Goal: Register for event/course

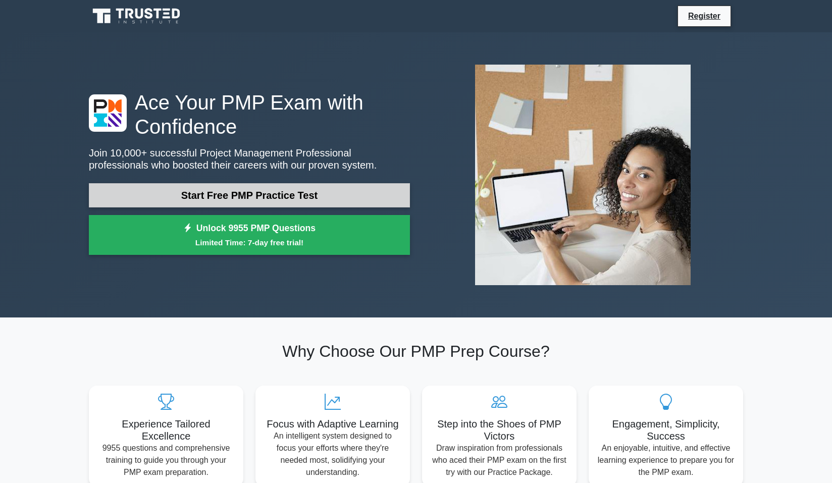
click at [248, 195] on link "Start Free PMP Practice Test" at bounding box center [249, 195] width 321 height 24
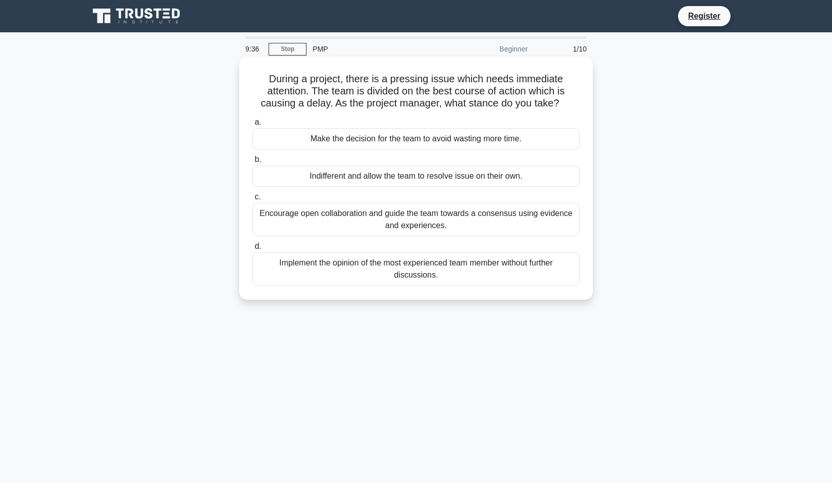
click at [393, 215] on div "Encourage open collaboration and guide the team towards a consensus using evide…" at bounding box center [415, 219] width 327 height 33
click at [252, 200] on input "c. Encourage open collaboration and guide the team towards a consensus using ev…" at bounding box center [252, 197] width 0 height 7
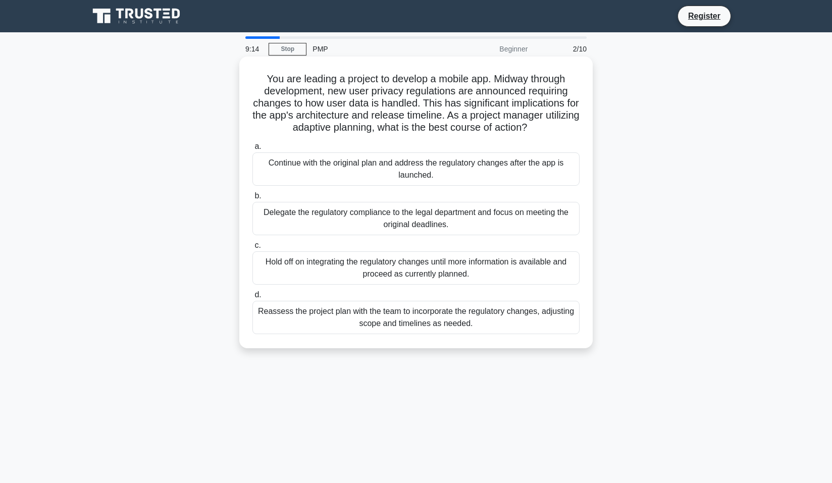
click at [441, 319] on div "Reassess the project plan with the team to incorporate the regulatory changes, …" at bounding box center [415, 317] width 327 height 33
click at [252, 298] on input "d. Reassess the project plan with the team to incorporate the regulatory change…" at bounding box center [252, 295] width 0 height 7
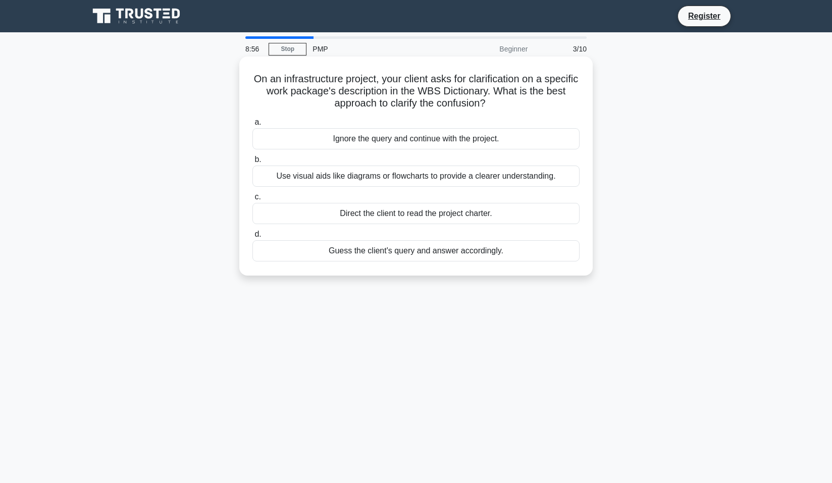
click at [425, 178] on div "Use visual aids like diagrams or flowcharts to provide a clearer understanding." at bounding box center [415, 176] width 327 height 21
click at [252, 163] on input "b. Use visual aids like diagrams or flowcharts to provide a clearer understandi…" at bounding box center [252, 160] width 0 height 7
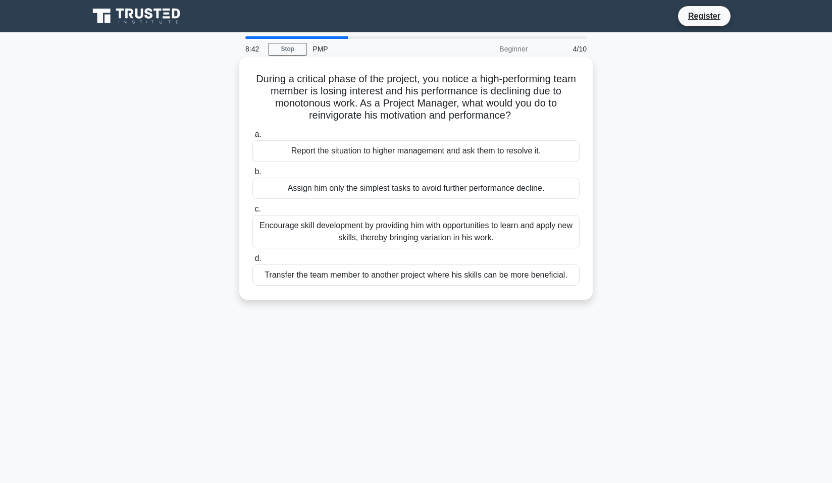
click at [456, 231] on div "Encourage skill development by providing him with opportunities to learn and ap…" at bounding box center [415, 231] width 327 height 33
click at [252, 213] on input "c. Encourage skill development by providing him with opportunities to learn and…" at bounding box center [252, 209] width 0 height 7
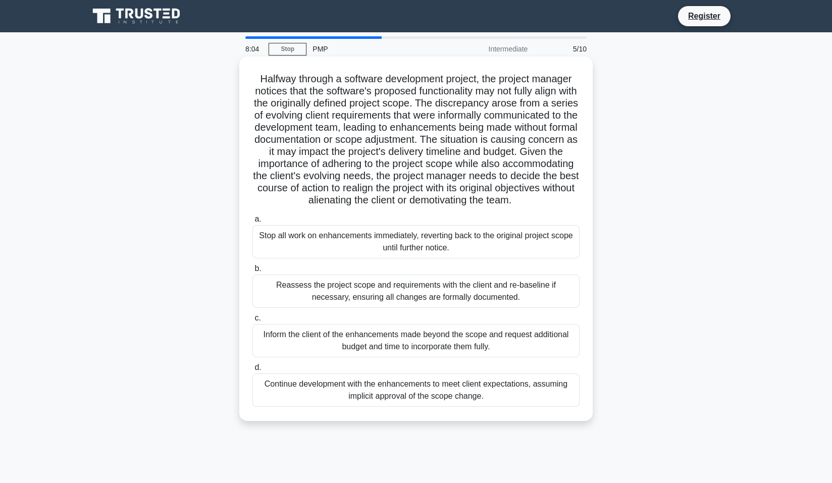
click at [470, 298] on div "Reassess the project scope and requirements with the client and re-baseline if …" at bounding box center [415, 291] width 327 height 33
click at [252, 272] on input "b. Reassess the project scope and requirements with the client and re-baseline …" at bounding box center [252, 269] width 0 height 7
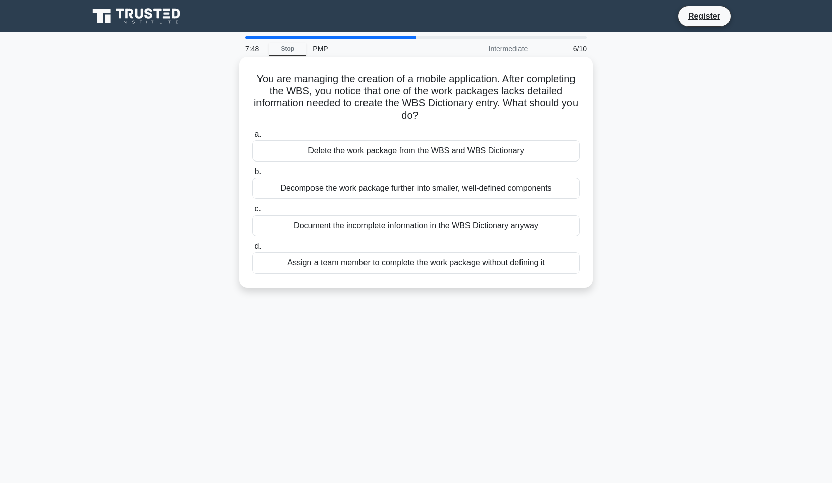
click at [463, 189] on div "Decompose the work package further into smaller, well-defined components" at bounding box center [415, 188] width 327 height 21
click at [252, 175] on input "b. Decompose the work package further into smaller, well-defined components" at bounding box center [252, 172] width 0 height 7
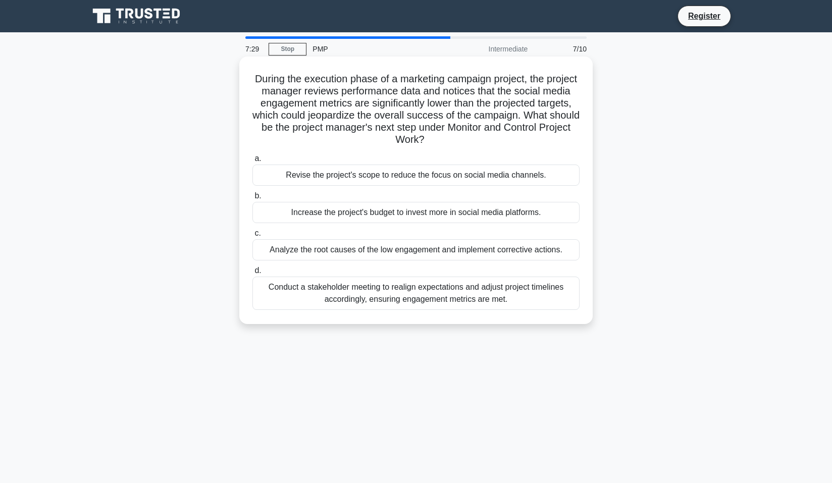
click at [477, 256] on div "Analyze the root causes of the low engagement and implement corrective actions." at bounding box center [415, 249] width 327 height 21
click at [252, 237] on input "c. Analyze the root causes of the low engagement and implement corrective actio…" at bounding box center [252, 233] width 0 height 7
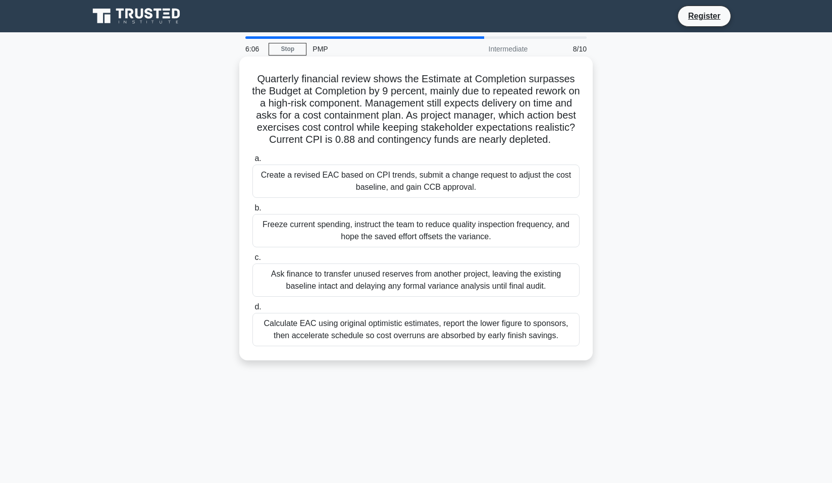
click at [478, 191] on div "Create a revised EAC based on CPI trends, submit a change request to adjust the…" at bounding box center [415, 181] width 327 height 33
click at [252, 162] on input "a. Create a revised EAC based on CPI trends, submit a change request to adjust …" at bounding box center [252, 159] width 0 height 7
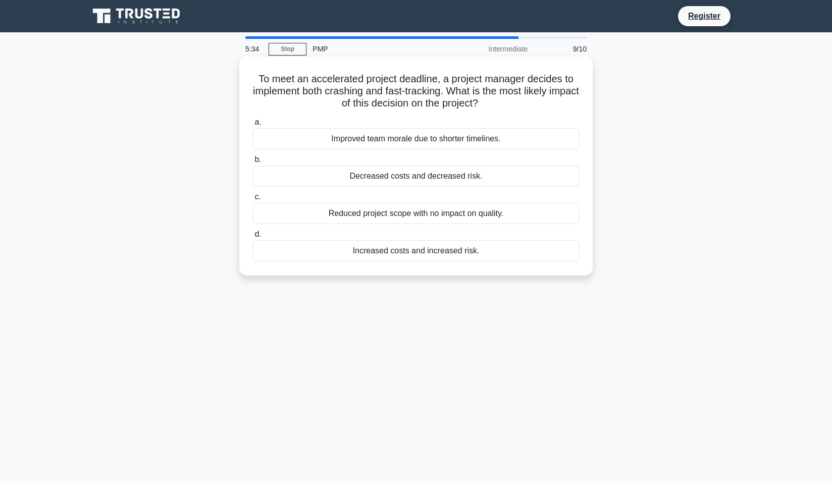
click at [489, 251] on div "Increased costs and increased risk." at bounding box center [415, 250] width 327 height 21
click at [252, 238] on input "d. Increased costs and increased risk." at bounding box center [252, 234] width 0 height 7
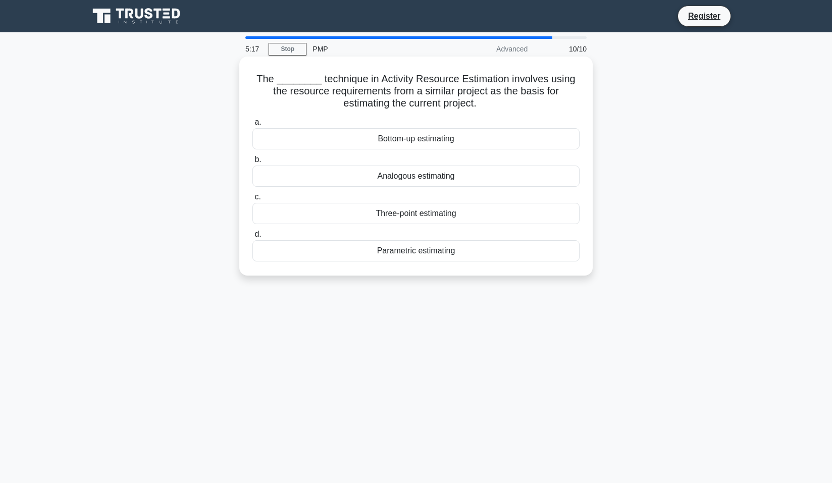
click at [457, 170] on div "Analogous estimating" at bounding box center [415, 176] width 327 height 21
click at [252, 163] on input "b. Analogous estimating" at bounding box center [252, 160] width 0 height 7
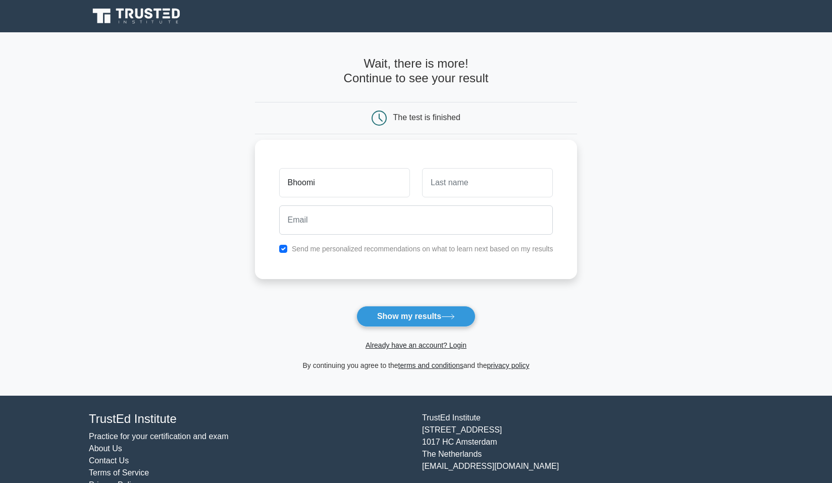
type input "Bhoomi"
type input "[PERSON_NAME]"
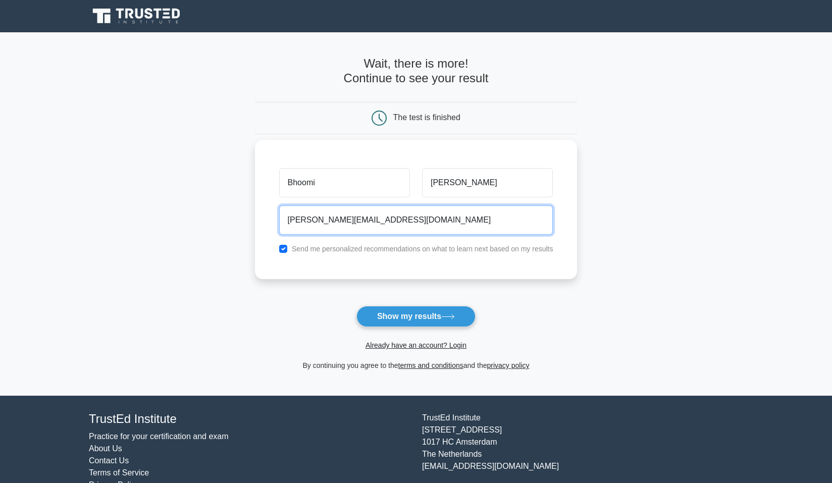
type input "[PERSON_NAME][EMAIL_ADDRESS][DOMAIN_NAME]"
click at [281, 246] on input "checkbox" at bounding box center [283, 249] width 8 height 8
checkbox input "false"
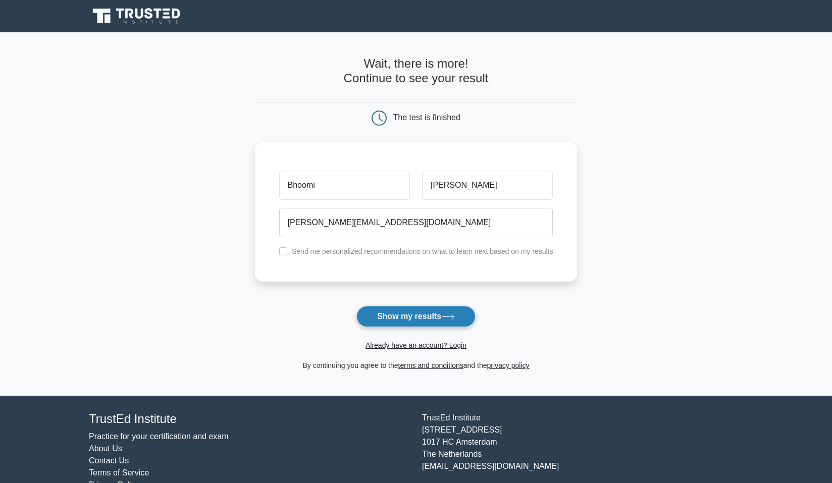
click at [446, 318] on icon at bounding box center [448, 317] width 14 height 6
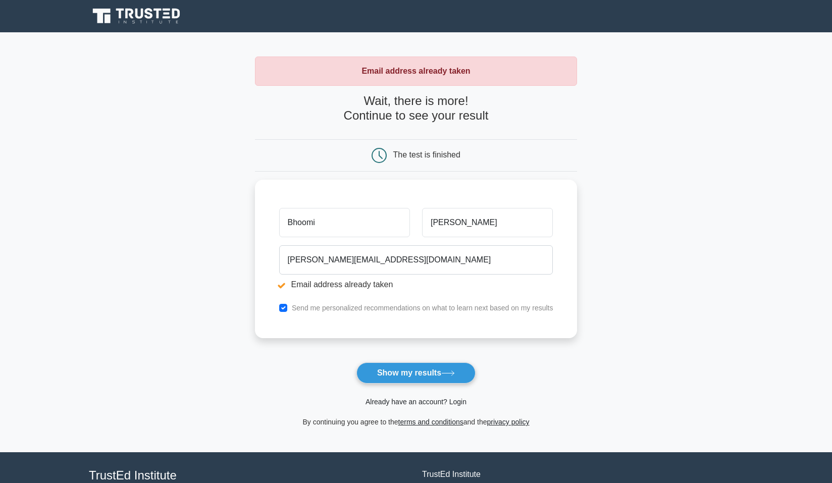
click at [408, 403] on link "Already have an account? Login" at bounding box center [416, 402] width 101 height 8
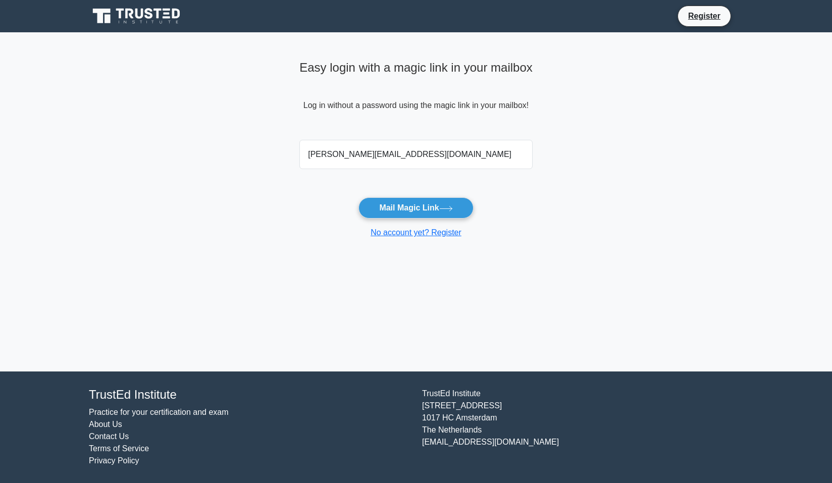
type input "[PERSON_NAME][EMAIL_ADDRESS][DOMAIN_NAME]"
click at [358, 197] on button "Mail Magic Link" at bounding box center [415, 207] width 115 height 21
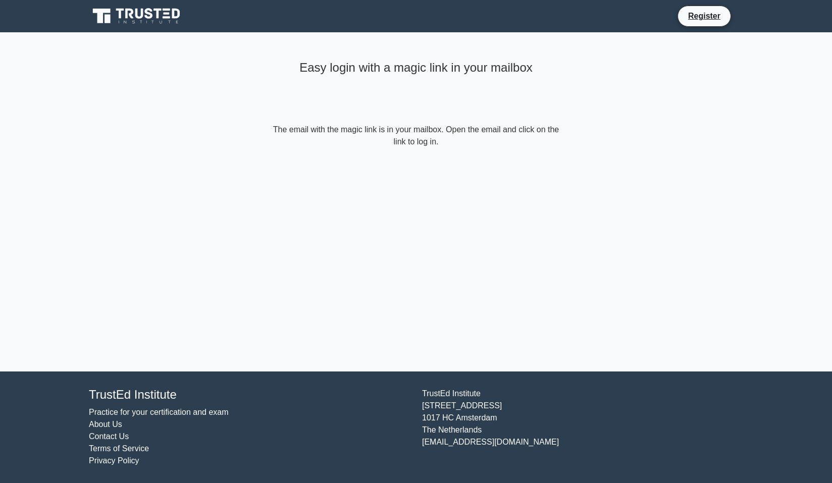
click at [168, 20] on icon at bounding box center [137, 16] width 97 height 19
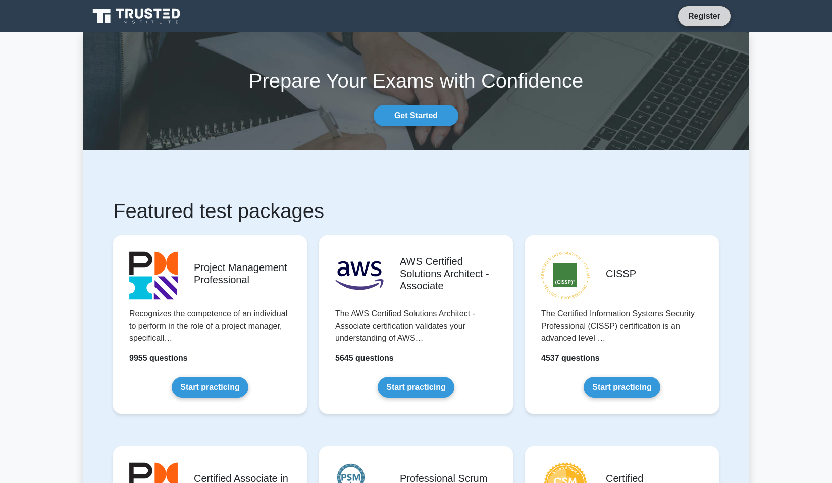
click at [705, 21] on link "Register" at bounding box center [704, 16] width 44 height 13
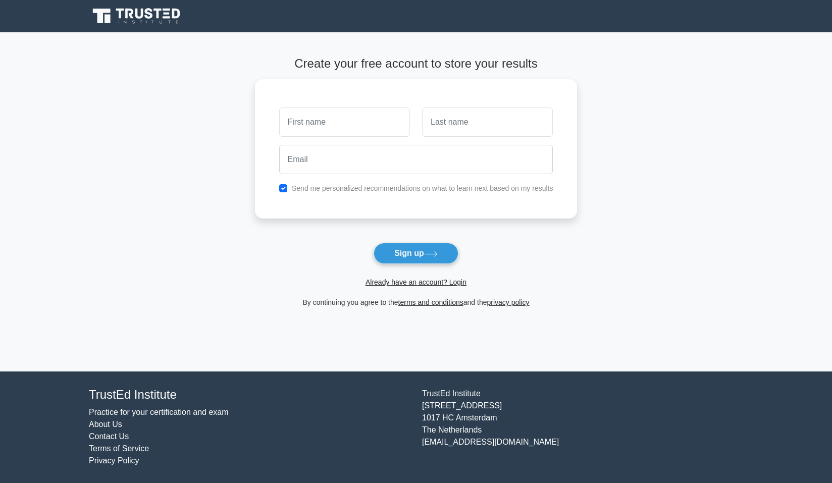
click at [445, 287] on span "Already have an account? Login" at bounding box center [416, 282] width 315 height 12
click at [444, 283] on link "Already have an account? Login" at bounding box center [416, 282] width 101 height 8
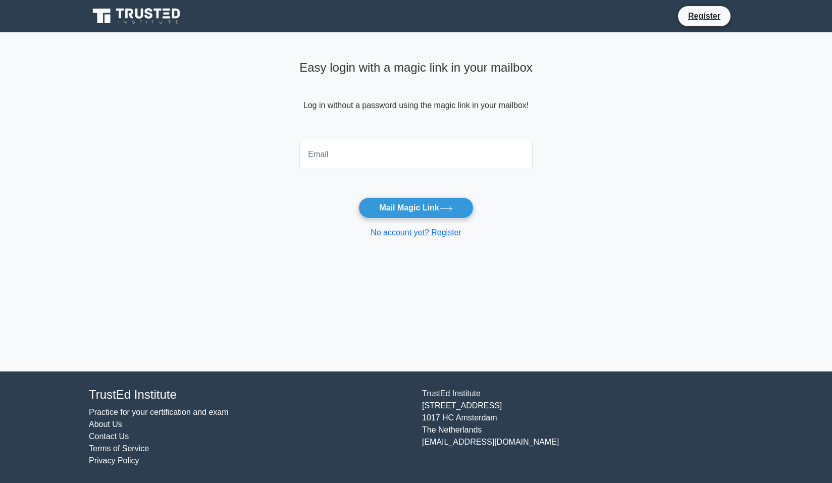
click at [156, 9] on icon at bounding box center [159, 14] width 8 height 10
